Goal: Find specific page/section: Find specific page/section

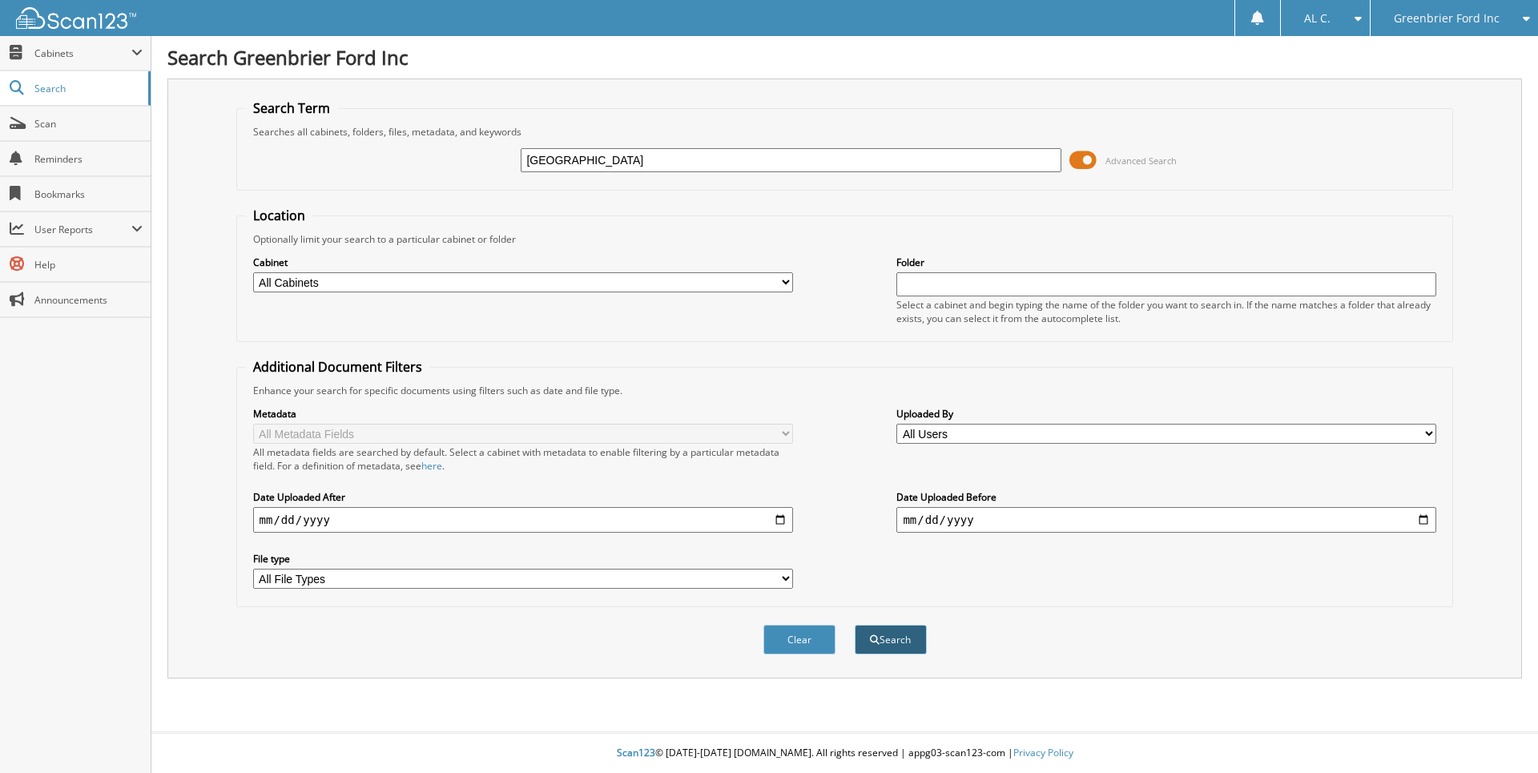
type input "[GEOGRAPHIC_DATA]"
click at [888, 645] on button "Search" at bounding box center [891, 640] width 72 height 30
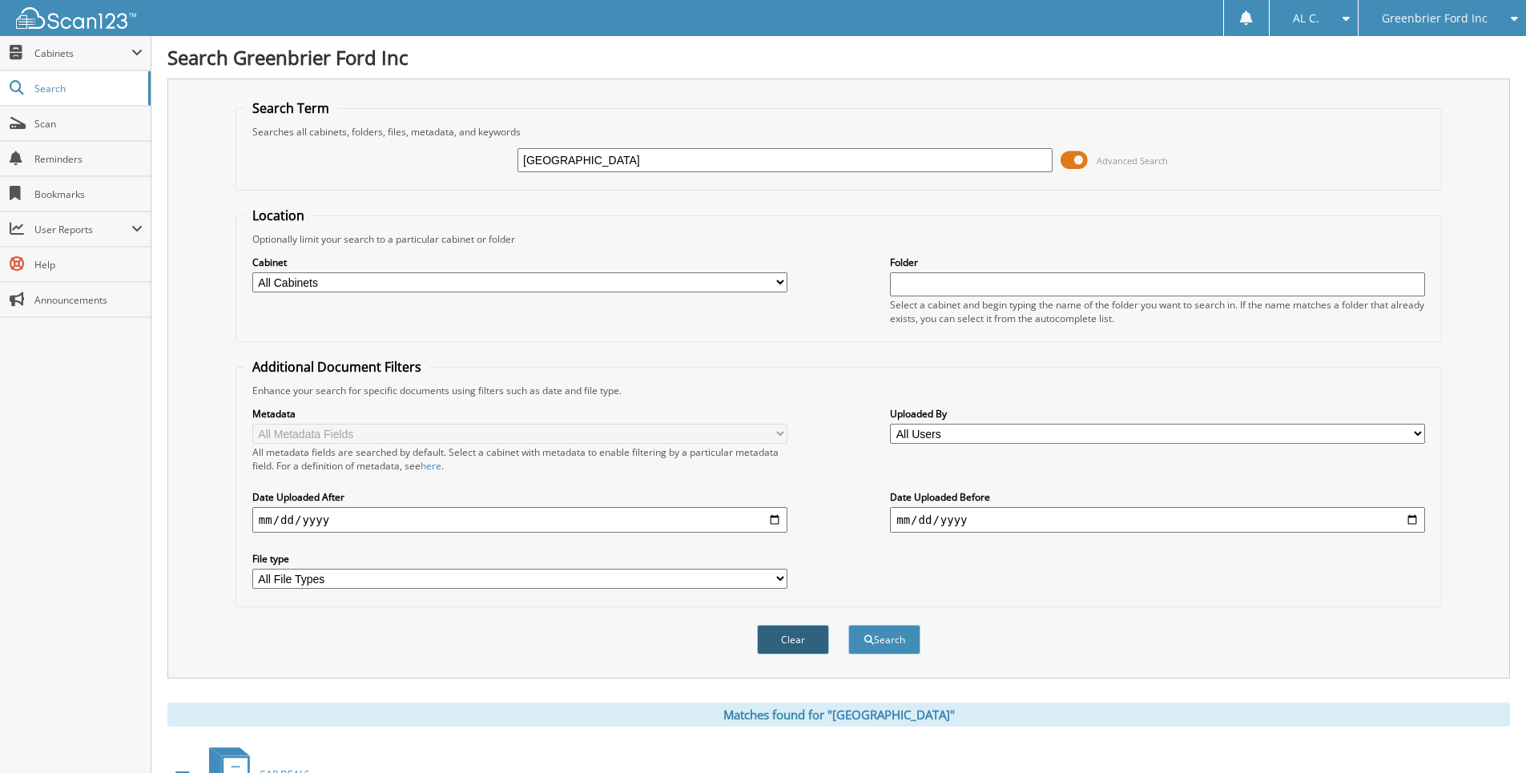
click at [787, 641] on button "Clear" at bounding box center [793, 640] width 72 height 30
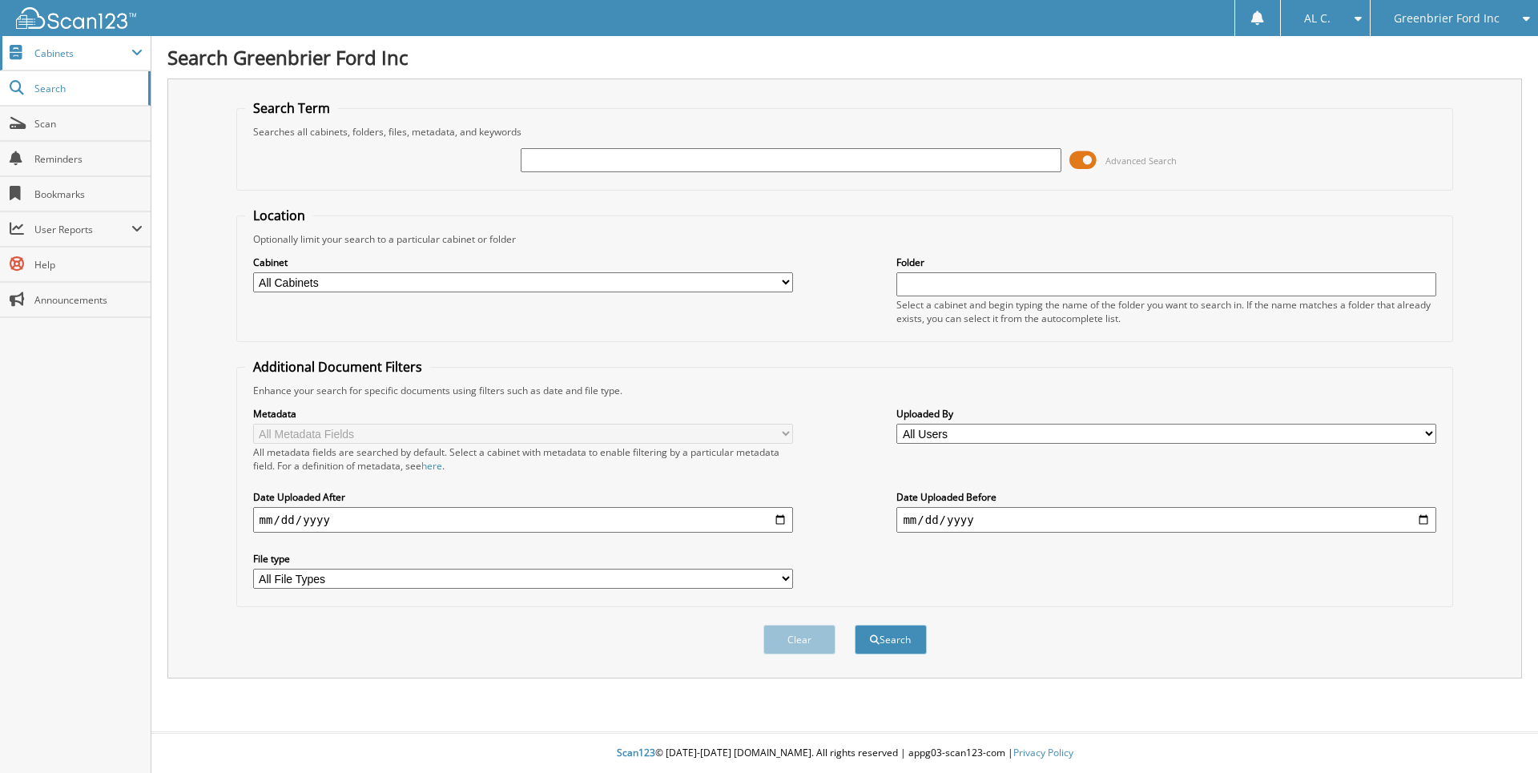
click at [77, 55] on span "Cabinets" at bounding box center [82, 53] width 97 height 14
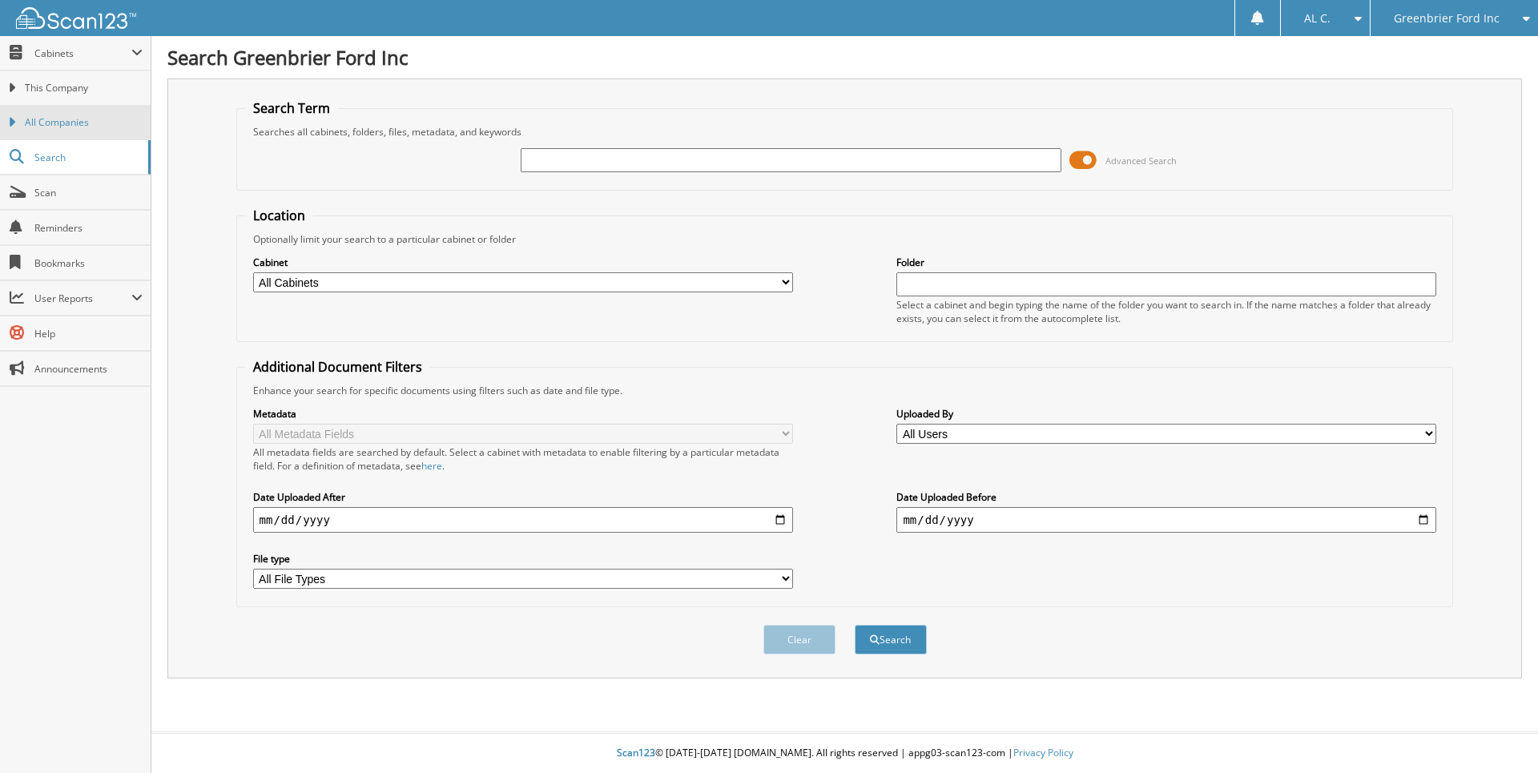
click at [62, 124] on span "All Companies" at bounding box center [84, 122] width 118 height 14
